Goal: Obtain resource: Download file/media

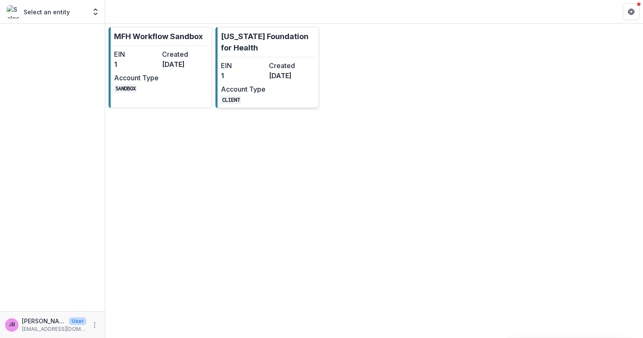
click at [244, 99] on dd "CLIENT" at bounding box center [243, 99] width 45 height 10
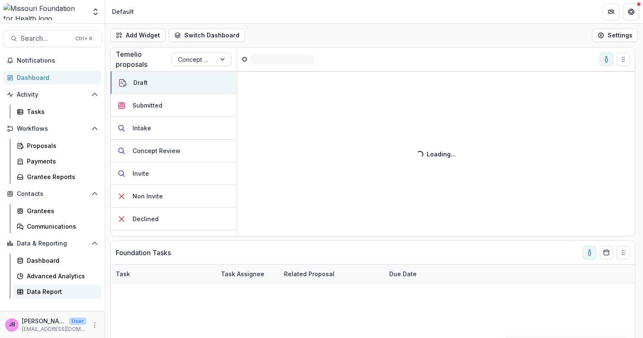
click at [40, 290] on div "Data Report" at bounding box center [61, 291] width 68 height 9
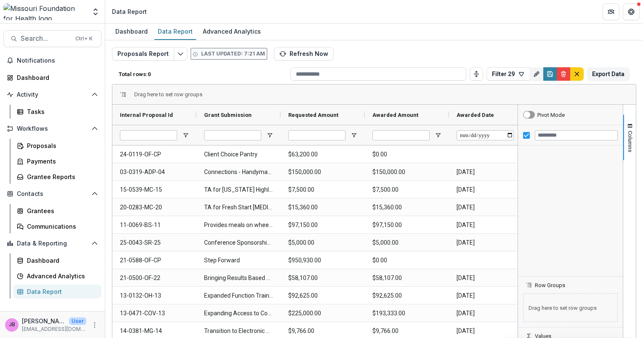
type input "**********"
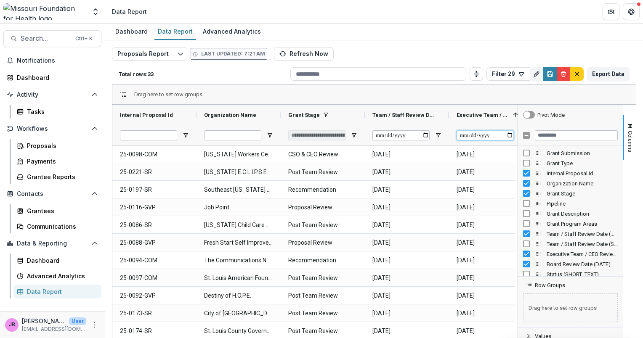
click at [510, 135] on input "Executive Team / CEO Review Date (DATE) Filter Input" at bounding box center [485, 135] width 57 height 10
type input "**********"
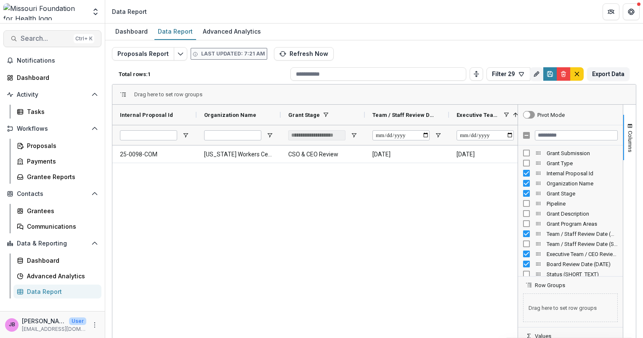
click at [45, 40] on span "Search..." at bounding box center [46, 39] width 50 height 8
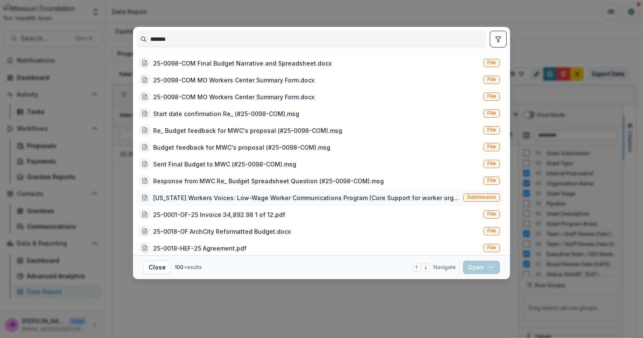
type input "*******"
click at [205, 194] on div "[US_STATE] Workers Voices: Low-Wage Worker Communications Program (Core Support…" at bounding box center [306, 198] width 307 height 9
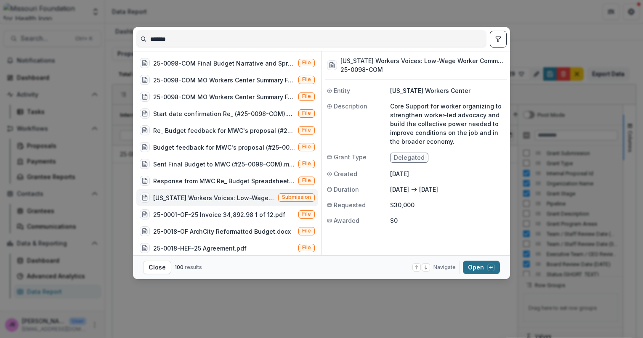
click at [474, 266] on button "Open with enter key" at bounding box center [481, 267] width 37 height 13
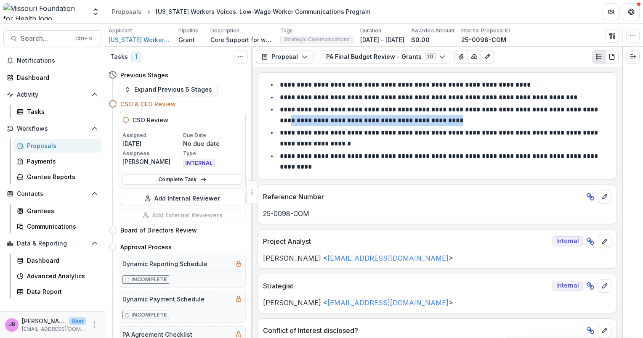
drag, startPoint x: 619, startPoint y: 122, endPoint x: 619, endPoint y: 110, distance: 11.8
click at [619, 110] on div "**********" at bounding box center [436, 202] width 369 height 271
click at [305, 57] on icon "button" at bounding box center [304, 56] width 7 height 7
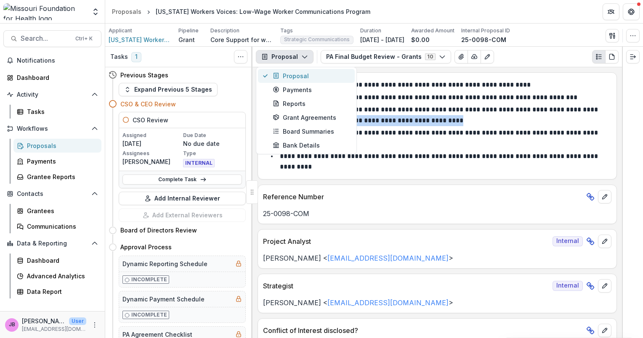
click at [291, 77] on div "Proposal" at bounding box center [311, 76] width 77 height 9
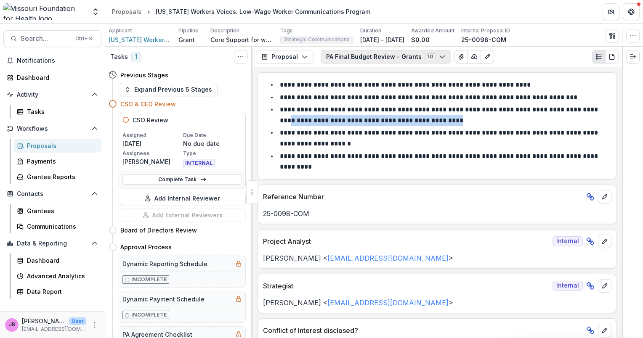
click at [439, 59] on icon "button" at bounding box center [442, 56] width 7 height 7
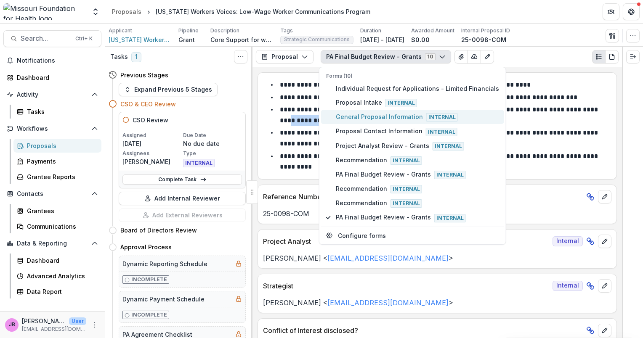
click at [416, 112] on span "General Proposal Information Internal" at bounding box center [417, 116] width 163 height 9
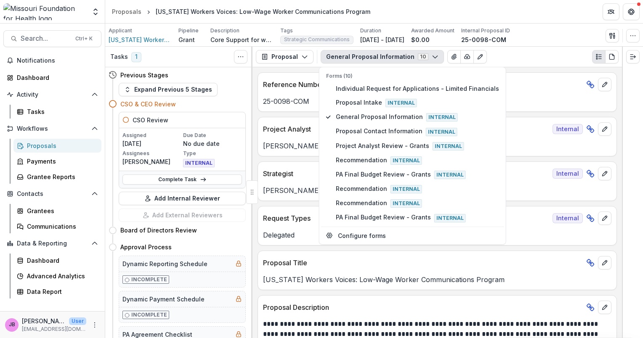
click at [624, 103] on div at bounding box center [632, 193] width 21 height 292
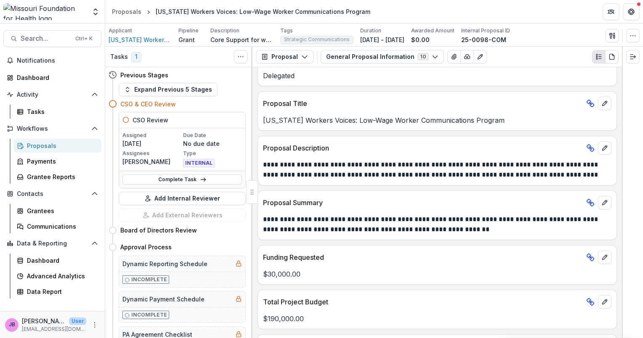
scroll to position [162, 0]
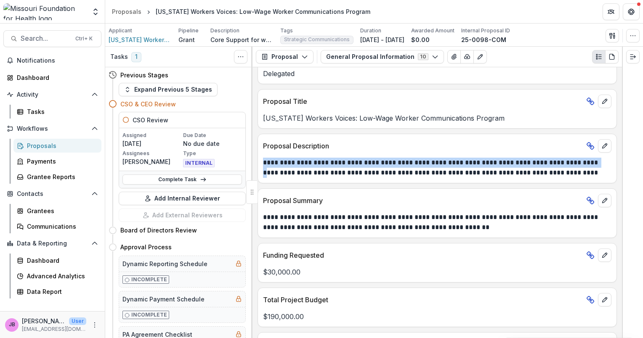
drag, startPoint x: 619, startPoint y: 147, endPoint x: 621, endPoint y: 161, distance: 13.9
click at [621, 162] on div "**********" at bounding box center [436, 202] width 369 height 271
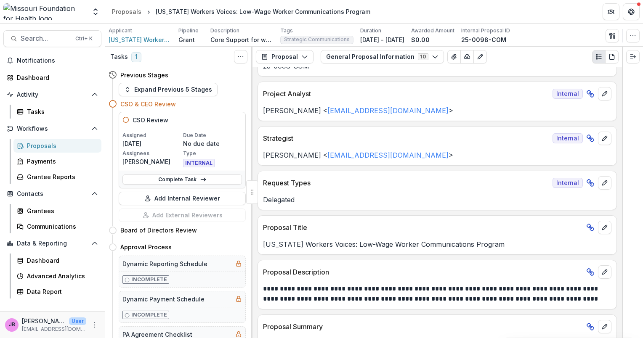
scroll to position [31, 0]
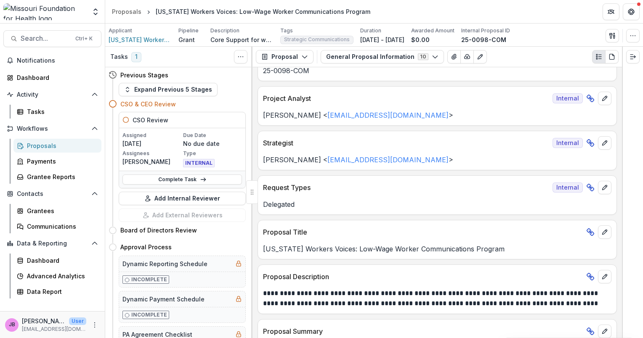
drag, startPoint x: 623, startPoint y: 110, endPoint x: 622, endPoint y: 60, distance: 50.1
click at [622, 60] on div at bounding box center [632, 193] width 21 height 292
click at [622, 69] on div at bounding box center [632, 193] width 21 height 292
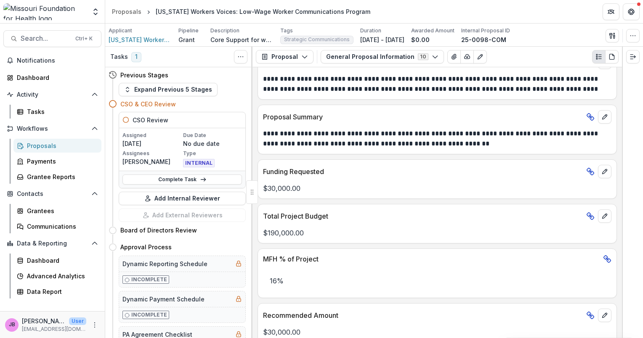
scroll to position [0, 0]
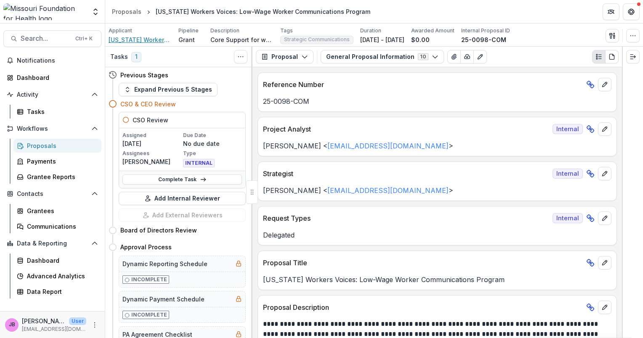
click at [127, 41] on span "[US_STATE] Workers Center" at bounding box center [140, 39] width 63 height 9
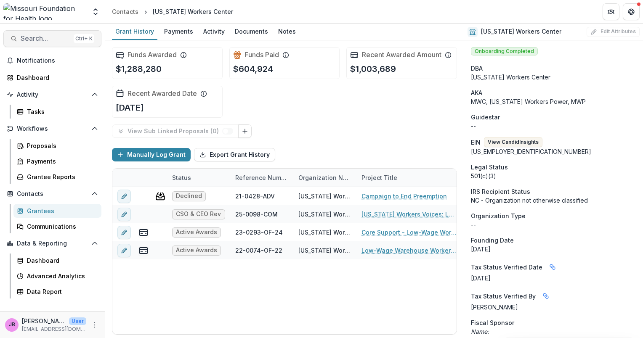
click at [40, 35] on span "Search..." at bounding box center [46, 39] width 50 height 8
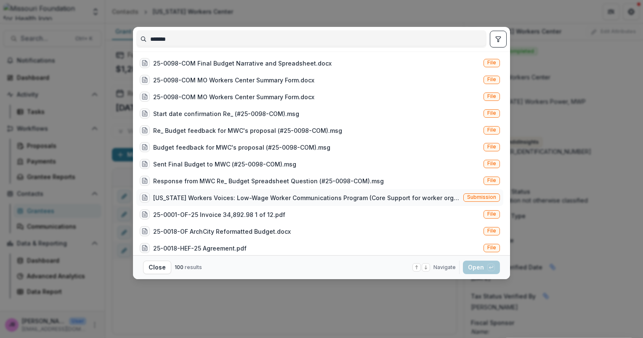
type input "*******"
click at [202, 197] on div "[US_STATE] Workers Voices: Low-Wage Worker Communications Program (Core Support…" at bounding box center [306, 198] width 307 height 9
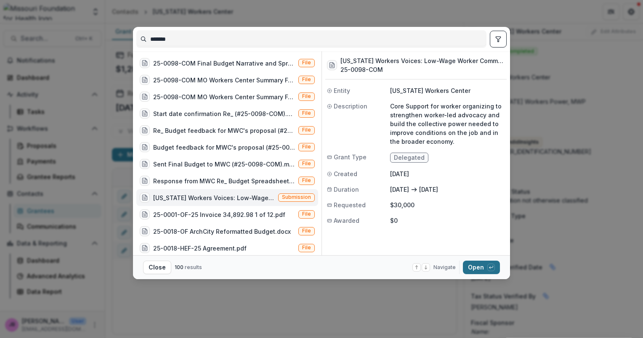
click at [480, 269] on button "Open with enter key" at bounding box center [481, 267] width 37 height 13
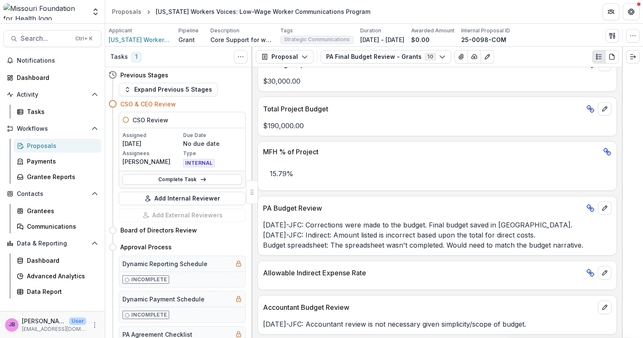
scroll to position [769, 0]
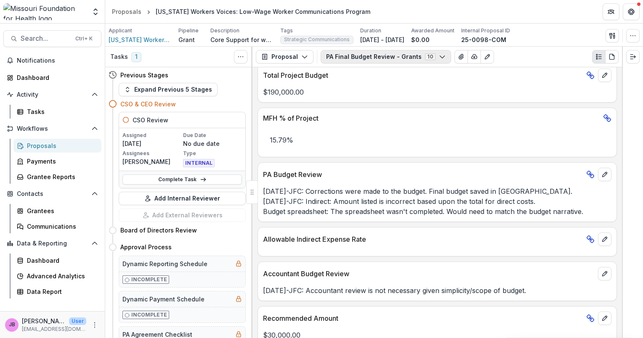
click at [439, 56] on icon "button" at bounding box center [442, 56] width 7 height 7
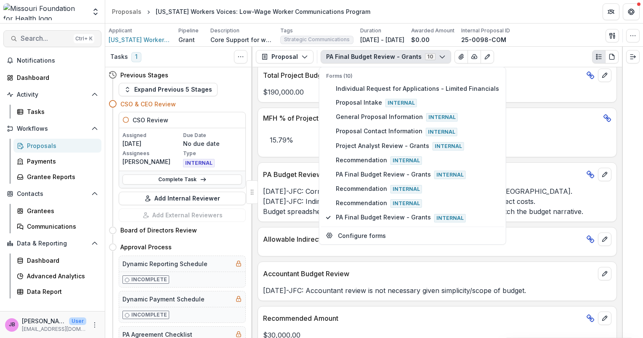
click at [40, 37] on span "Search..." at bounding box center [46, 39] width 50 height 8
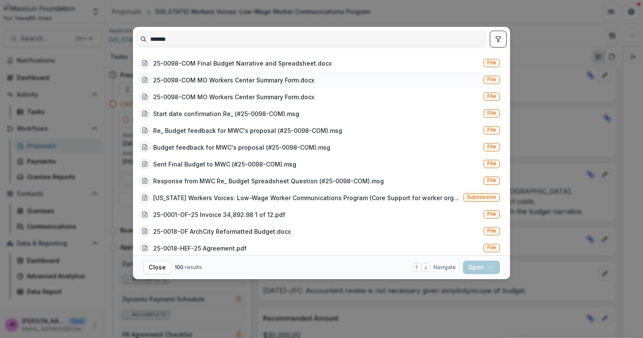
type input "*******"
click at [211, 80] on div "25-0098-COM MO Workers Center Summary Form.docx" at bounding box center [233, 80] width 161 height 9
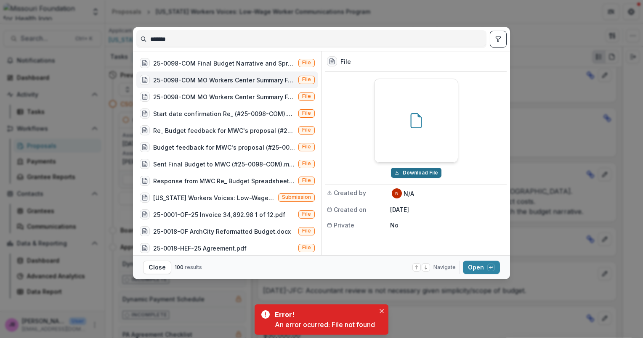
click at [427, 172] on button "Download File" at bounding box center [416, 173] width 50 height 10
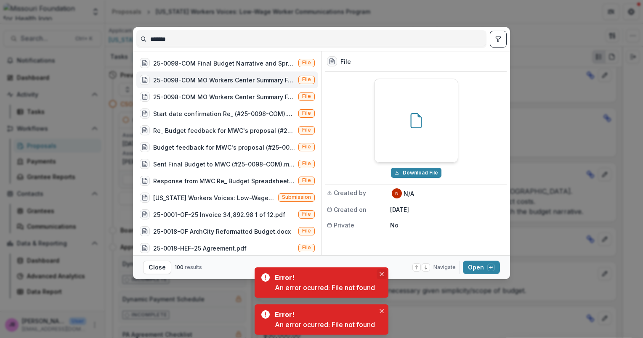
click at [381, 274] on icon "Close" at bounding box center [382, 274] width 4 height 4
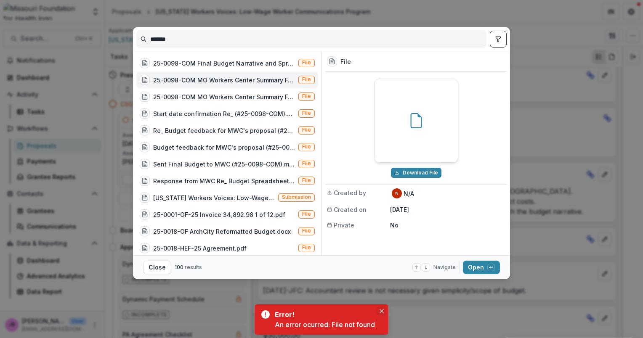
click at [383, 306] on button "Close" at bounding box center [382, 311] width 10 height 10
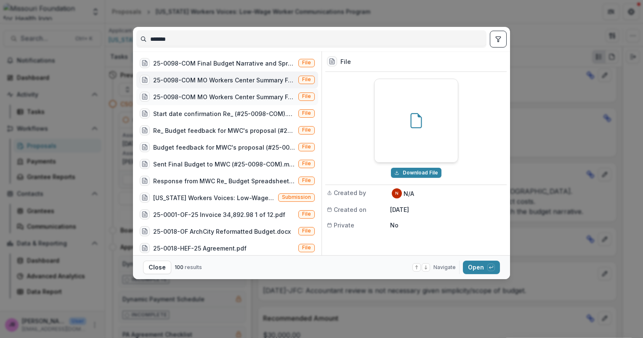
click at [233, 97] on div "25-0098-COM MO Workers Center Summary Form.docx" at bounding box center [224, 97] width 142 height 9
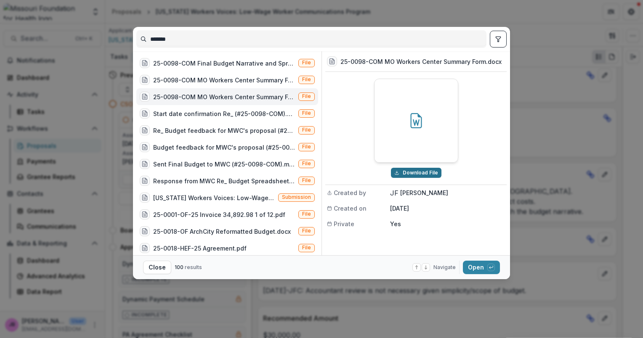
click at [416, 173] on button "Download File" at bounding box center [416, 173] width 50 height 10
click at [567, 73] on div "******* 25-0098-COM Final Budget Narrative and Spreadsheet.docx File 25-0098-CO…" at bounding box center [321, 169] width 643 height 338
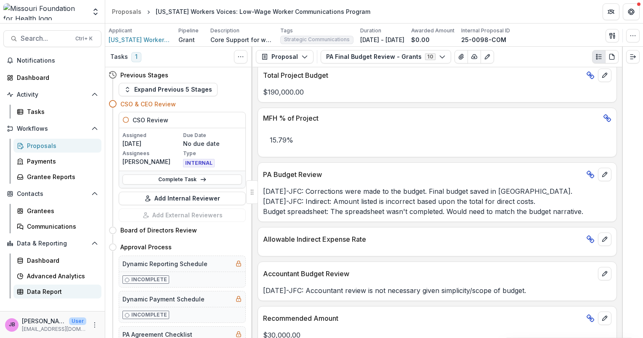
click at [45, 293] on div "Data Report" at bounding box center [61, 291] width 68 height 9
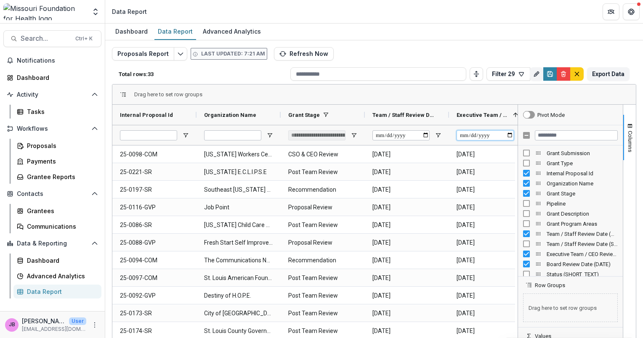
click at [510, 133] on input "Executive Team / CEO Review Date (DATE) Filter Input" at bounding box center [485, 135] width 57 height 10
type input "**********"
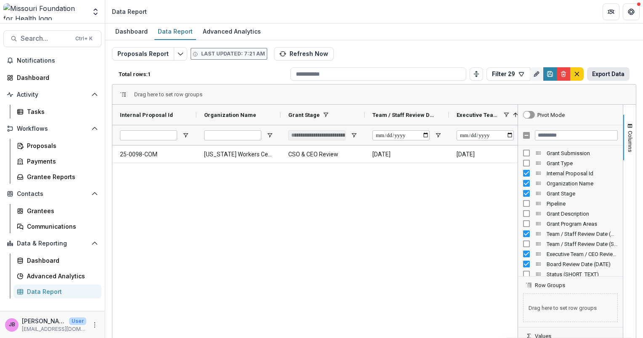
click at [605, 74] on button "Export Data" at bounding box center [608, 73] width 42 height 13
click at [178, 54] on polyline "Edit selected report" at bounding box center [180, 54] width 5 height 3
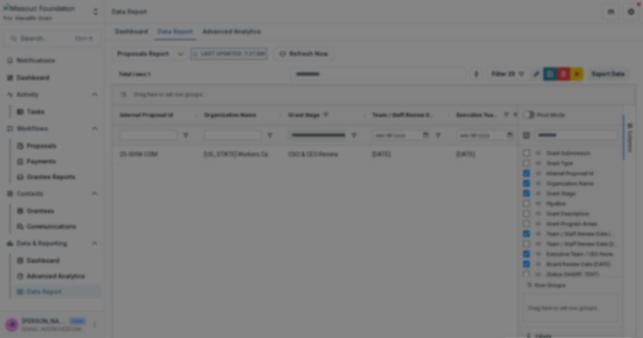
click at [522, 19] on div "NON-TIMEFRAME Reports Payments Report Proposals Report Reporting Data Review Re…" at bounding box center [321, 169] width 643 height 338
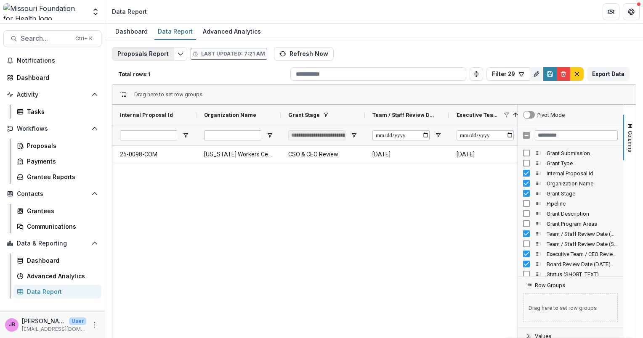
click at [127, 51] on button "Proposals Report" at bounding box center [143, 53] width 62 height 13
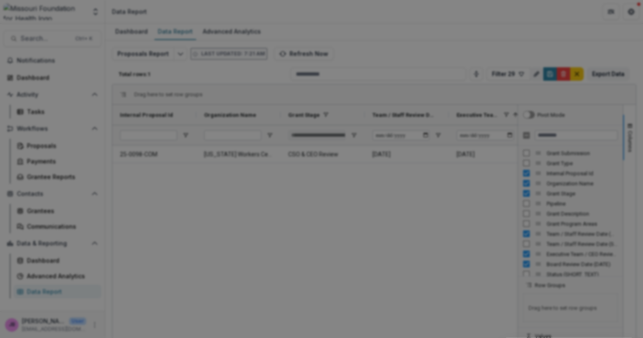
click at [520, 37] on div "NON-TIMEFRAME Reports Payments Report Proposals Report Reporting Data Review Re…" at bounding box center [321, 169] width 643 height 338
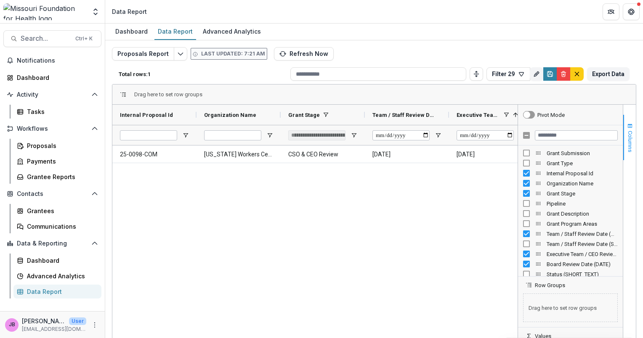
click at [627, 146] on span "Columns" at bounding box center [630, 141] width 6 height 21
